Goal: Transaction & Acquisition: Purchase product/service

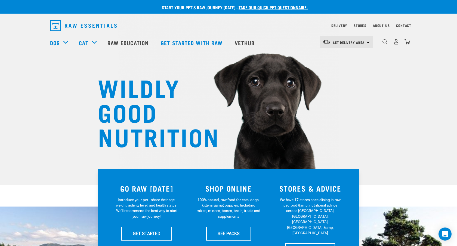
click at [361, 43] on span "Set Delivery Area" at bounding box center [349, 42] width 32 height 2
click at [344, 55] on link "[GEOGRAPHIC_DATA]" at bounding box center [346, 57] width 52 height 12
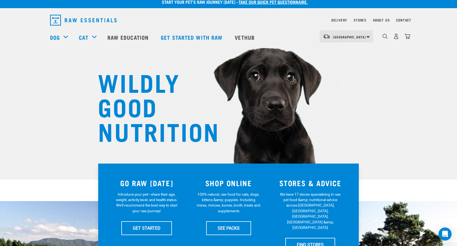
click at [368, 37] on div "[GEOGRAPHIC_DATA] [GEOGRAPHIC_DATA]" at bounding box center [346, 36] width 53 height 12
click at [343, 51] on link "[GEOGRAPHIC_DATA]" at bounding box center [346, 52] width 52 height 12
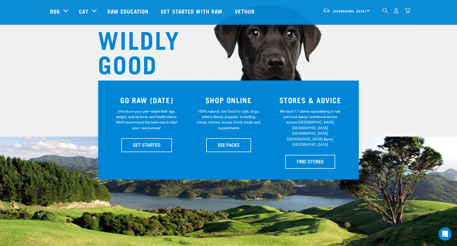
scroll to position [55, 0]
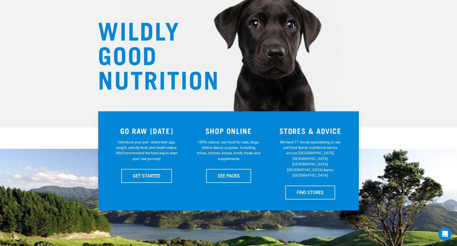
scroll to position [56, 0]
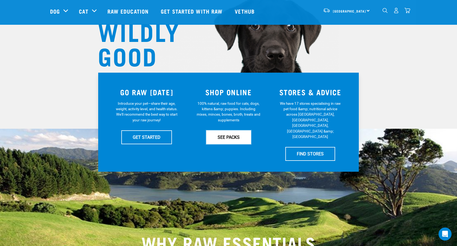
click at [230, 134] on link "SEE PACKS" at bounding box center [228, 137] width 45 height 14
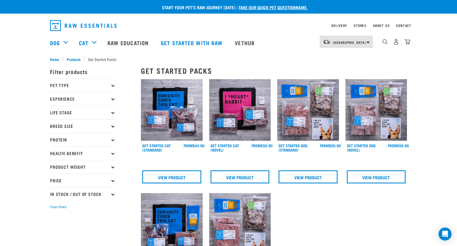
click at [113, 86] on icon at bounding box center [112, 85] width 3 height 3
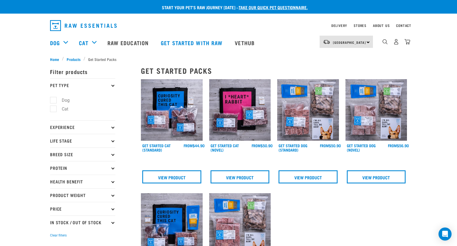
click at [56, 99] on label "Dog" at bounding box center [62, 100] width 19 height 7
click at [54, 99] on input "Dog" at bounding box center [52, 99] width 4 height 4
checkbox input "true"
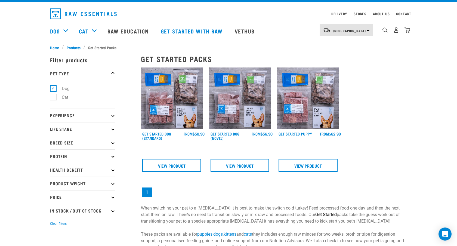
scroll to position [14, 0]
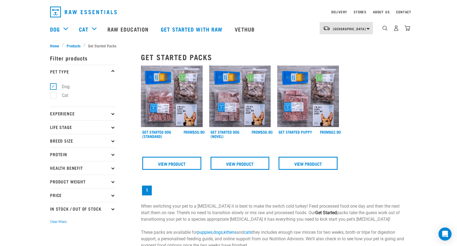
click at [112, 208] on icon at bounding box center [112, 208] width 3 height 3
click at [55, 224] on label "In Stock" at bounding box center [66, 223] width 26 height 7
click at [54, 224] on input "In Stock" at bounding box center [52, 223] width 4 height 4
checkbox input "true"
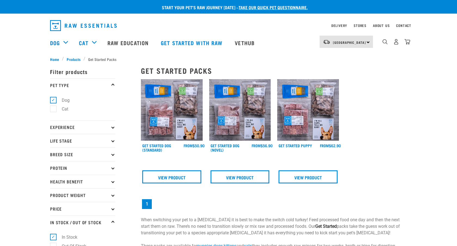
click at [112, 182] on icon at bounding box center [112, 181] width 3 height 3
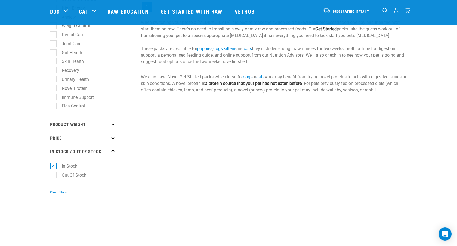
scroll to position [158, 0]
click at [112, 125] on icon at bounding box center [112, 123] width 3 height 3
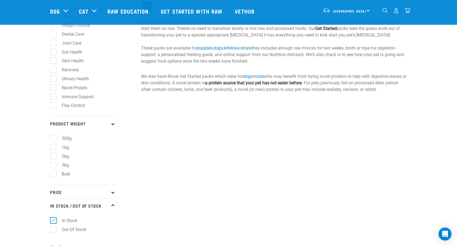
click at [55, 166] on label "3kg" at bounding box center [62, 165] width 18 height 7
click at [54, 166] on input "3kg" at bounding box center [52, 164] width 4 height 4
checkbox input "true"
click at [169, 173] on div "Get Started Packs show filters Get Started Dog (Standard) FROM FROM FROM FROM F…" at bounding box center [274, 59] width 272 height 397
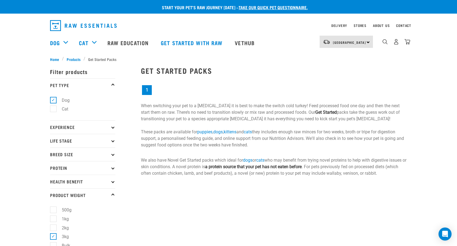
click at [342, 24] on div "Delivery" at bounding box center [339, 25] width 16 height 7
click at [337, 26] on link "Delivery" at bounding box center [339, 25] width 16 height 2
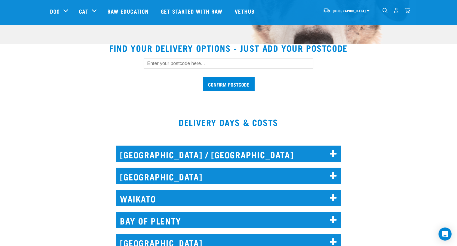
scroll to position [145, 0]
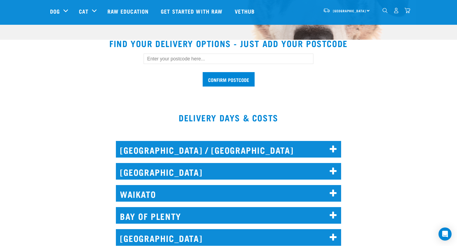
click at [332, 171] on icon at bounding box center [333, 171] width 7 height 9
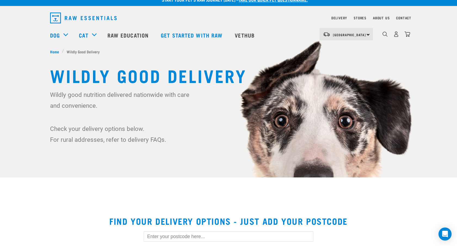
scroll to position [0, 0]
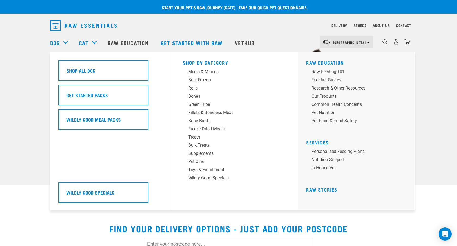
click at [66, 40] on div "Dog" at bounding box center [61, 43] width 23 height 22
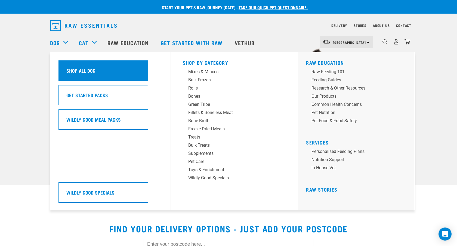
click at [78, 70] on h5 "Shop All Dog" at bounding box center [80, 70] width 29 height 7
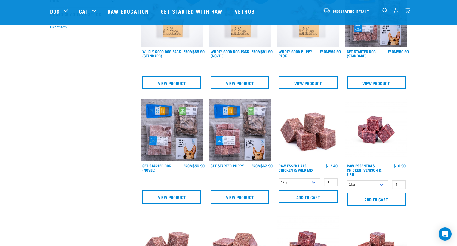
scroll to position [185, 0]
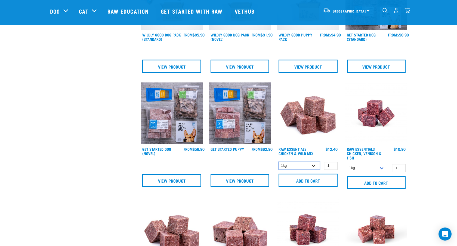
click at [314, 166] on select "1kg 3kg Bulk (10kg)" at bounding box center [298, 166] width 41 height 8
select select "709"
click at [278, 162] on select "1kg 3kg Bulk (10kg)" at bounding box center [298, 166] width 41 height 8
click at [315, 179] on input "Add to cart" at bounding box center [307, 180] width 59 height 13
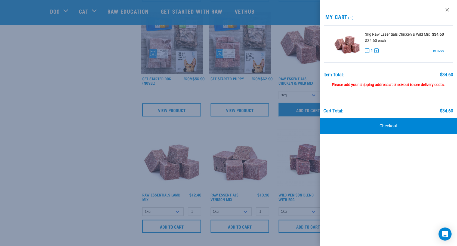
scroll to position [256, 0]
click at [292, 131] on div at bounding box center [228, 123] width 457 height 246
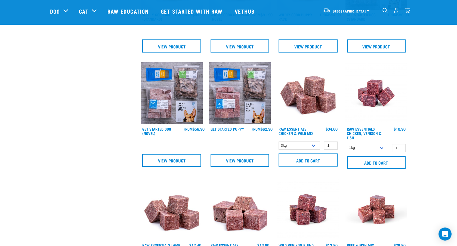
scroll to position [205, 0]
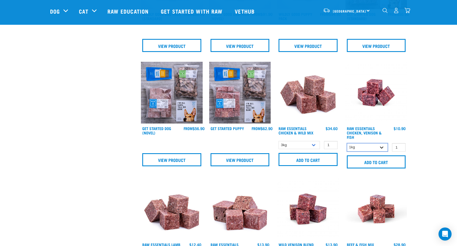
click at [383, 147] on select "1kg 3kg" at bounding box center [367, 147] width 41 height 8
select select "28665"
click at [347, 143] on select "1kg 3kg" at bounding box center [367, 147] width 41 height 8
click at [375, 164] on input "Add to cart" at bounding box center [376, 161] width 59 height 13
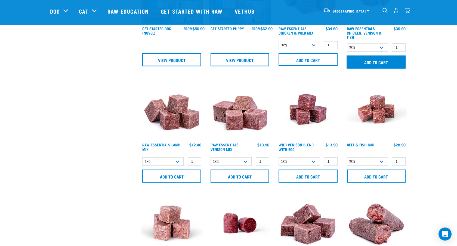
scroll to position [308, 0]
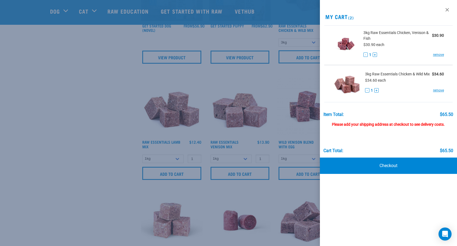
click at [57, 188] on div at bounding box center [228, 123] width 457 height 246
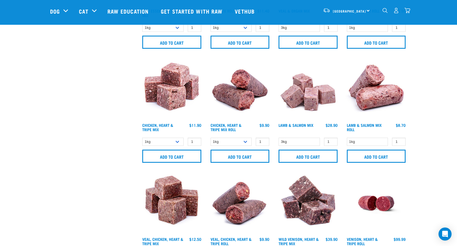
scroll to position [555, 0]
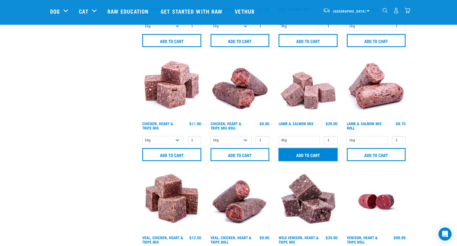
click at [313, 153] on input "Add to cart" at bounding box center [307, 154] width 59 height 13
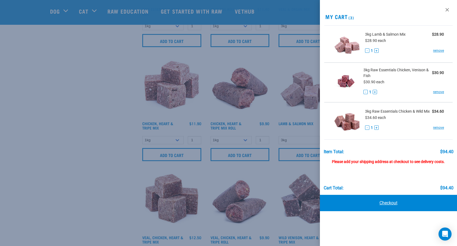
click at [395, 203] on link "Checkout" at bounding box center [388, 203] width 137 height 16
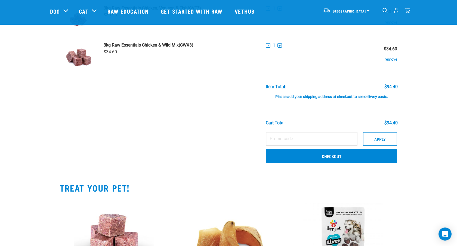
scroll to position [85, 0]
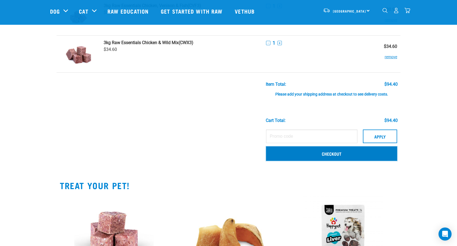
click at [331, 154] on link "Checkout" at bounding box center [331, 153] width 131 height 14
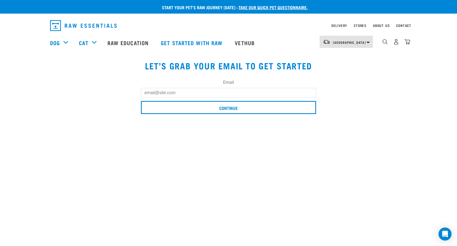
click at [199, 87] on div "Email" at bounding box center [228, 88] width 175 height 18
click at [197, 92] on input "Email" at bounding box center [228, 93] width 175 height 10
type input "[EMAIL_ADDRESS][DOMAIN_NAME]"
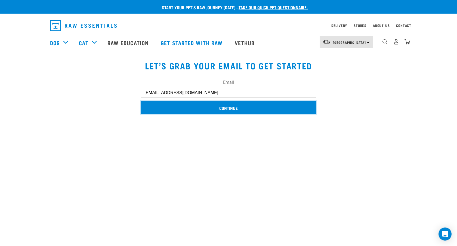
click at [228, 107] on input "Continue" at bounding box center [228, 107] width 175 height 13
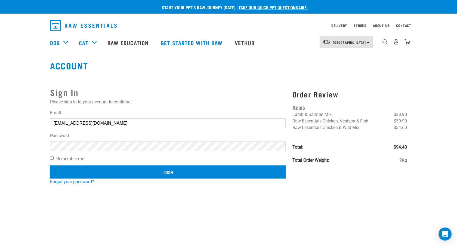
click at [170, 172] on input "Login" at bounding box center [168, 171] width 236 height 13
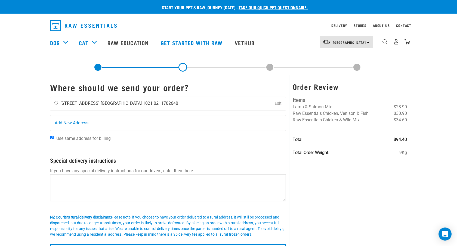
click at [57, 103] on input "radio" at bounding box center [56, 103] width 4 height 4
radio input "true"
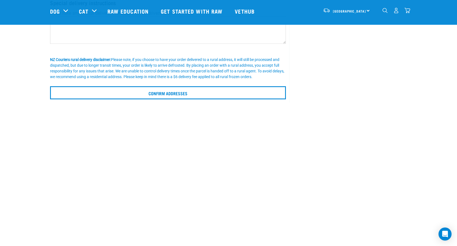
scroll to position [118, 0]
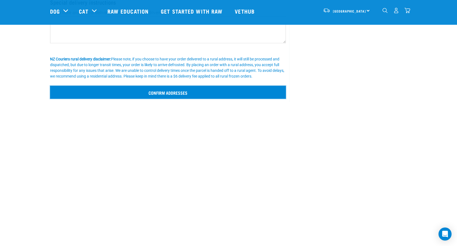
click at [172, 90] on input "Confirm addresses" at bounding box center [168, 92] width 236 height 13
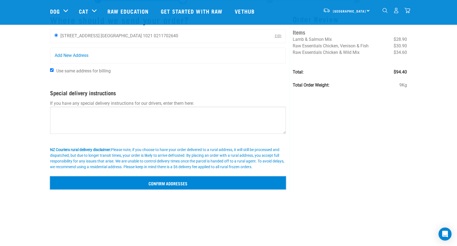
scroll to position [32, 0]
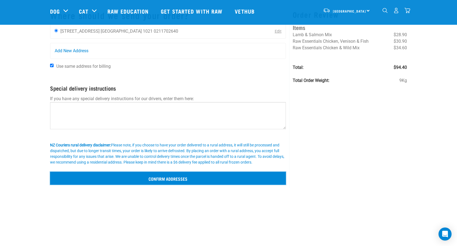
click at [159, 179] on input "Confirm addresses" at bounding box center [168, 178] width 236 height 13
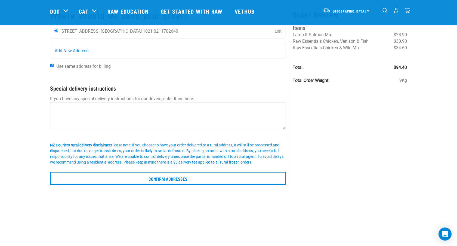
click at [365, 11] on div "North Island North Island South Island" at bounding box center [346, 10] width 53 height 12
click at [317, 14] on div "North Island North Island South Island" at bounding box center [341, 11] width 64 height 22
click at [367, 10] on div "North Island North Island South Island" at bounding box center [346, 10] width 53 height 12
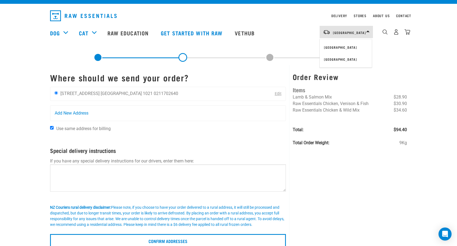
scroll to position [0, 0]
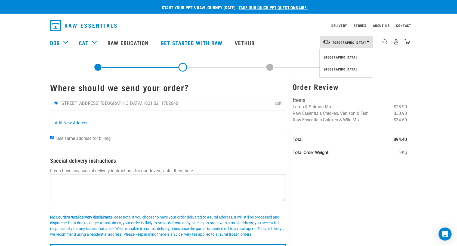
click at [277, 104] on link "Edit" at bounding box center [278, 103] width 7 height 5
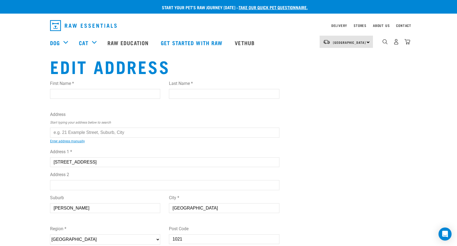
click at [277, 104] on div "First Name * Last Name *" at bounding box center [165, 91] width 238 height 31
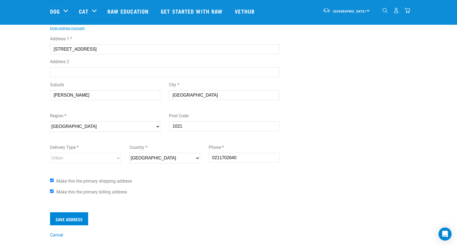
scroll to position [75, 0]
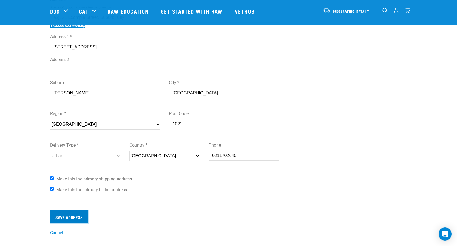
click at [73, 216] on input "Save Address" at bounding box center [69, 216] width 38 height 13
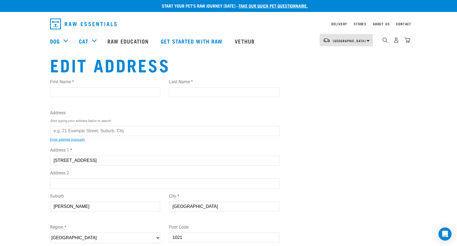
scroll to position [1, 0]
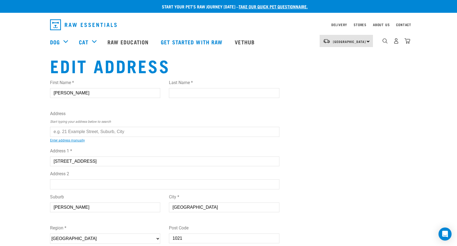
type input "Barbara"
type input "Coley"
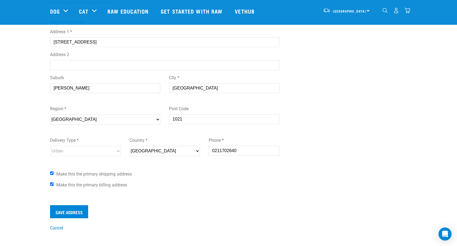
scroll to position [94, 0]
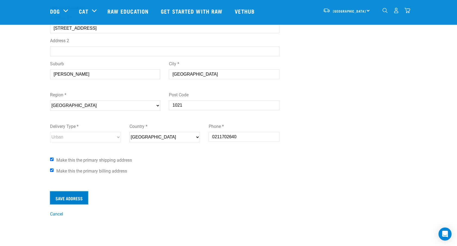
click at [78, 199] on input "Save Address" at bounding box center [69, 197] width 38 height 13
click at [80, 197] on input "Save Address" at bounding box center [69, 197] width 38 height 13
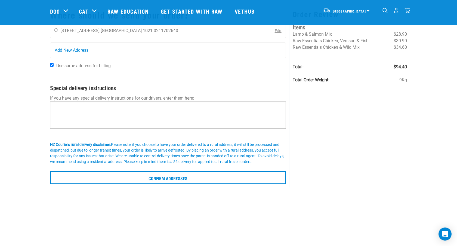
scroll to position [34, 0]
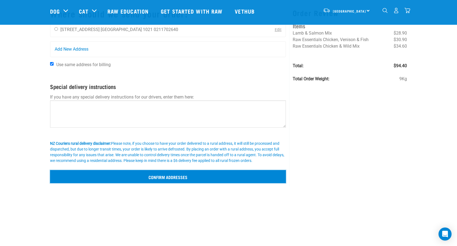
click at [190, 177] on input "Confirm addresses" at bounding box center [168, 176] width 236 height 13
click at [172, 175] on input "Confirm addresses" at bounding box center [168, 176] width 236 height 13
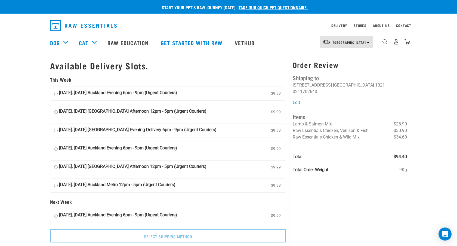
click at [56, 94] on input "09 September, Tuesday Auckland Evening 6pm - 9pm (Urgent Couriers) $9.99" at bounding box center [56, 93] width 4 height 8
radio input "true"
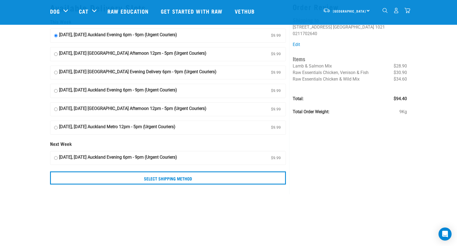
scroll to position [19, 0]
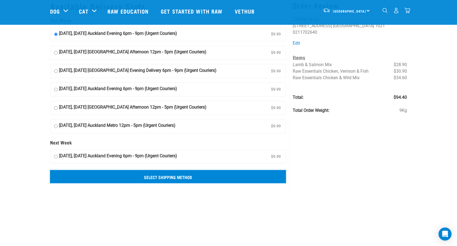
click at [188, 177] on input "Select Shipping Method" at bounding box center [168, 176] width 236 height 13
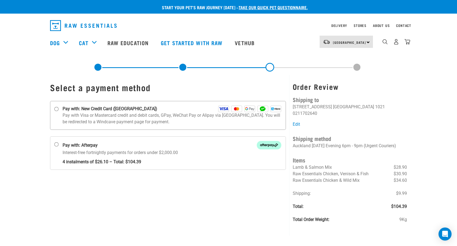
click at [56, 109] on input "Pay with: New Credit Card (Windcave)" at bounding box center [56, 109] width 4 height 4
radio input "true"
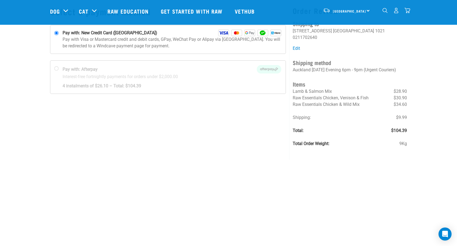
scroll to position [14, 0]
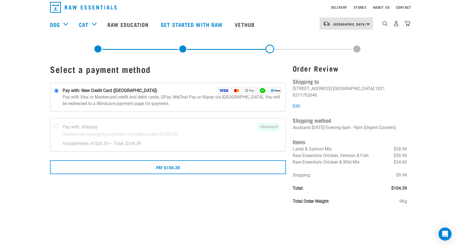
scroll to position [16, 0]
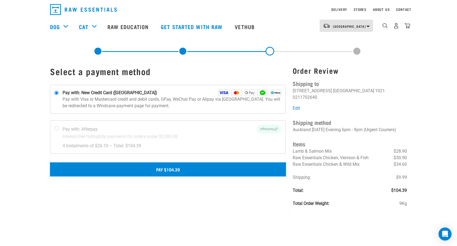
click at [176, 169] on button "Pay $104.39" at bounding box center [168, 169] width 236 height 14
